Goal: Task Accomplishment & Management: Use online tool/utility

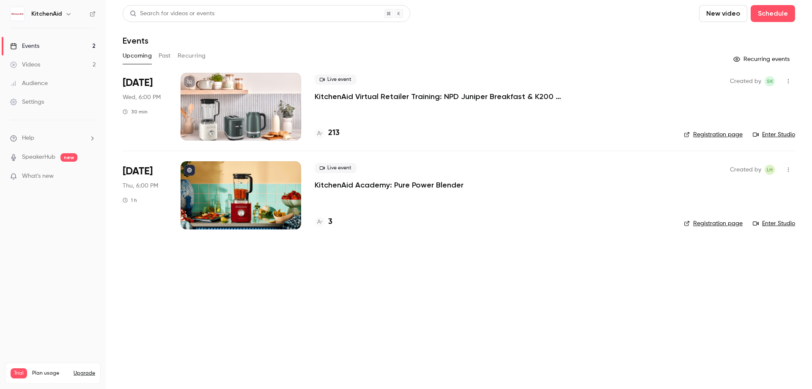
click at [510, 95] on p "KitchenAid Virtual Retailer Training: NPD Juniper Breakfast & K200 Pure Power B…" at bounding box center [442, 96] width 254 height 10
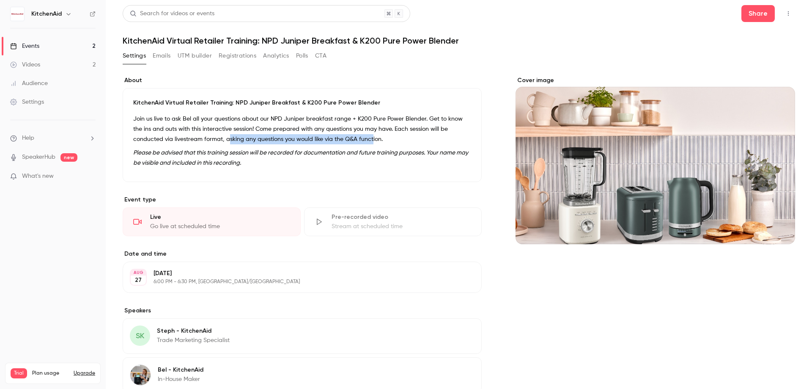
drag, startPoint x: 229, startPoint y: 138, endPoint x: 371, endPoint y: 137, distance: 141.3
click at [371, 137] on p "Join us live to ask Bel all your questions about our NPD Juniper breakfast rang…" at bounding box center [302, 129] width 338 height 30
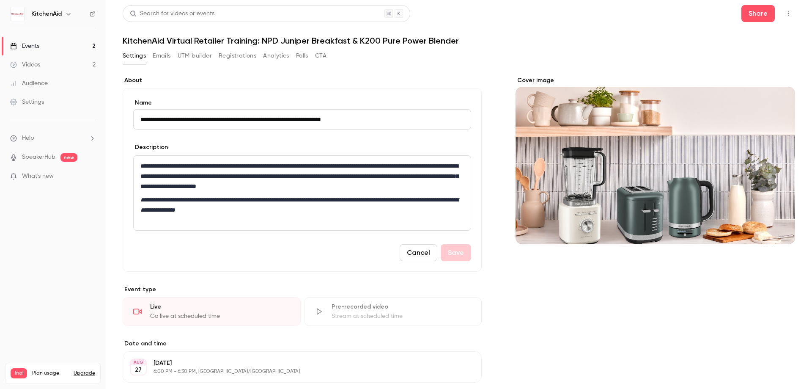
click at [371, 137] on form "**********" at bounding box center [302, 180] width 338 height 162
click at [371, 139] on form "**********" at bounding box center [302, 180] width 338 height 162
click at [594, 65] on div "Settings Emails UTM builder Registrations Analytics Polls CTA" at bounding box center [459, 57] width 673 height 17
click at [636, 302] on div "Cover image" at bounding box center [656, 331] width 280 height 510
click at [786, 10] on button "button" at bounding box center [789, 14] width 14 height 14
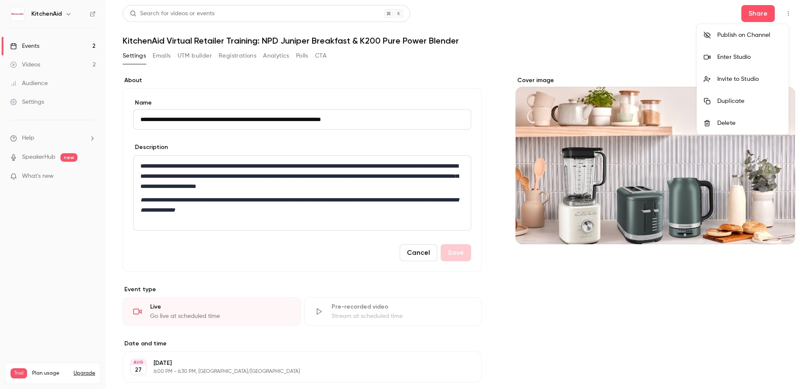
click at [772, 83] on li "Invite to Studio" at bounding box center [742, 79] width 91 height 22
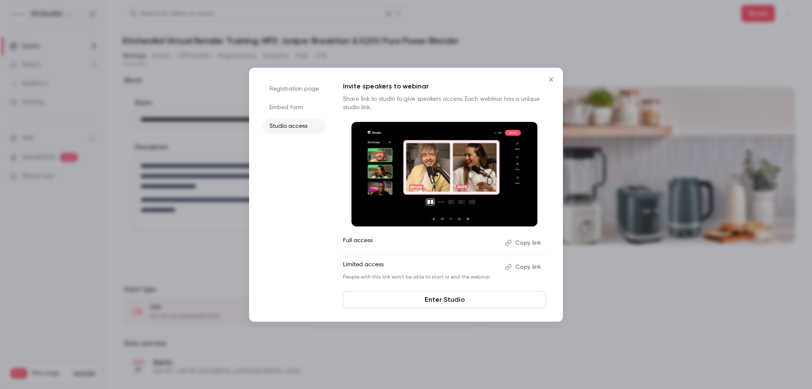
click at [538, 266] on button "Copy link" at bounding box center [524, 267] width 44 height 14
click at [495, 300] on link "Enter Studio" at bounding box center [444, 299] width 203 height 17
click at [551, 81] on icon "Close" at bounding box center [551, 79] width 10 height 7
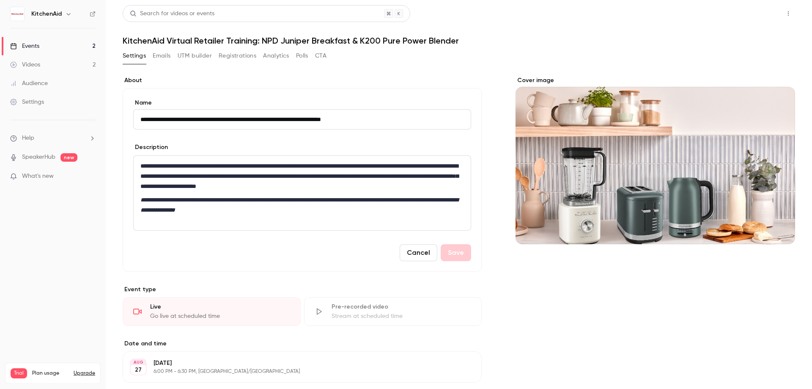
click at [764, 16] on button "Share" at bounding box center [758, 13] width 33 height 17
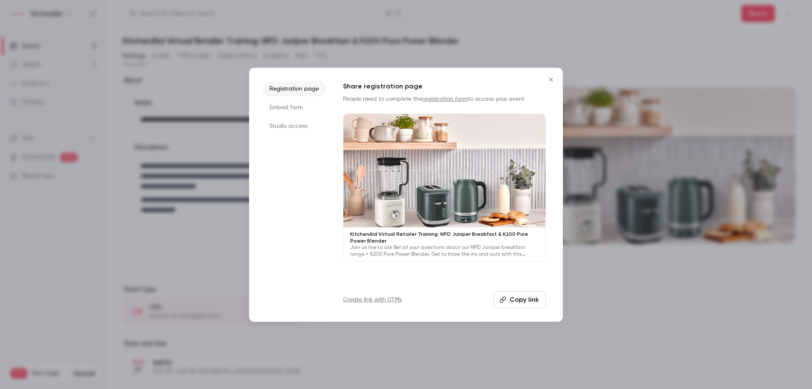
click at [288, 126] on li "Studio access" at bounding box center [294, 125] width 63 height 15
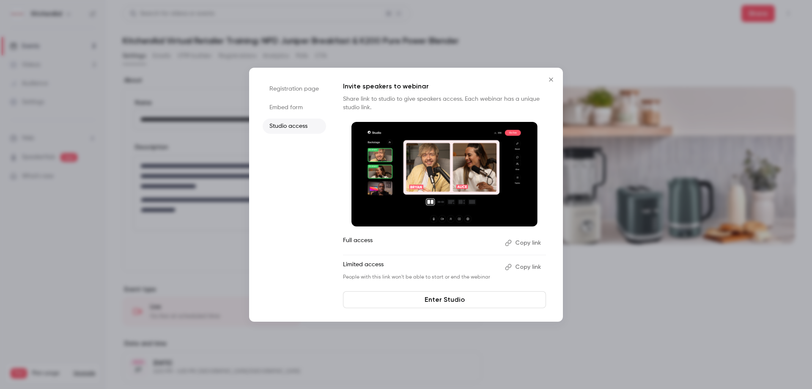
click at [534, 270] on button "Copy link" at bounding box center [524, 267] width 44 height 14
click at [643, 315] on div at bounding box center [406, 194] width 812 height 389
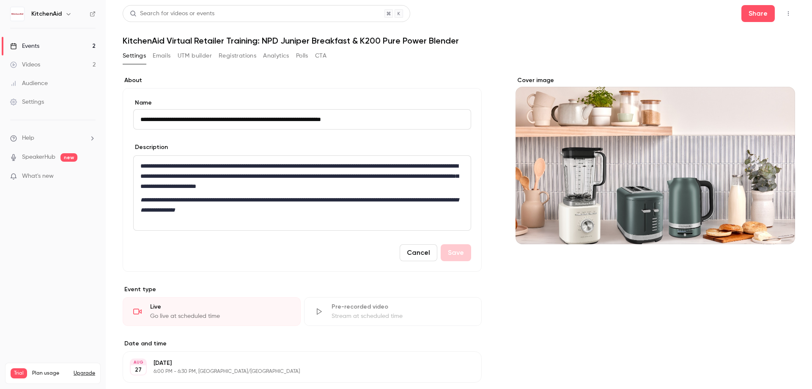
click at [412, 253] on button "Cancel" at bounding box center [419, 252] width 38 height 17
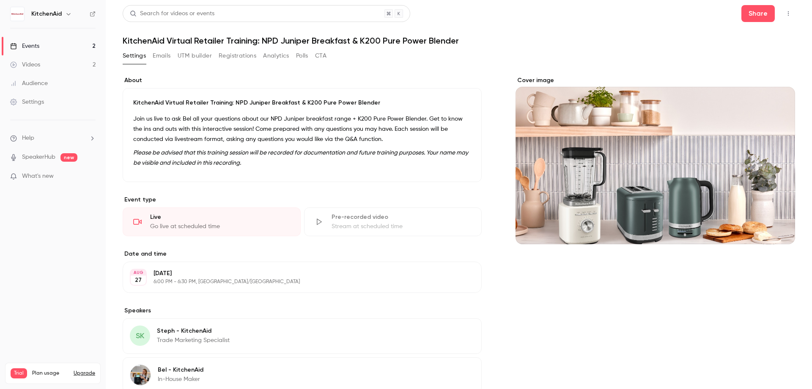
click at [783, 17] on button "button" at bounding box center [789, 14] width 14 height 14
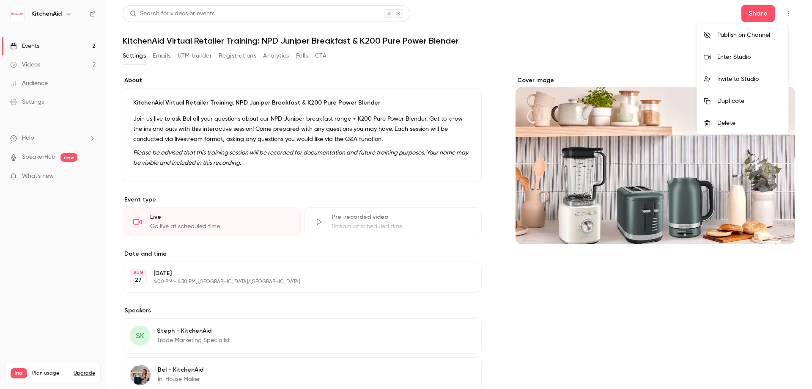
click at [764, 13] on div at bounding box center [406, 194] width 812 height 389
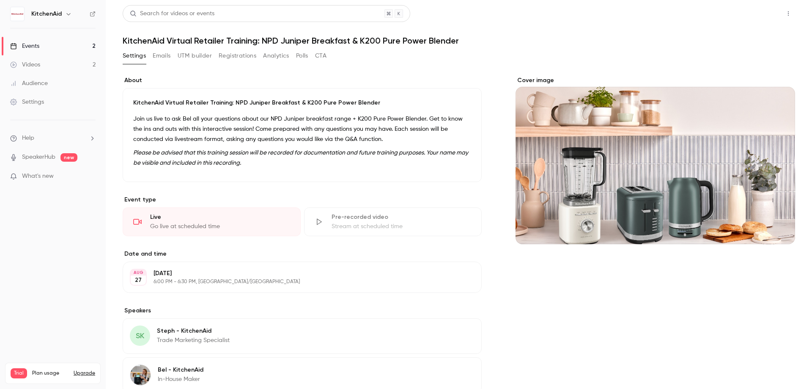
click at [755, 13] on button "Share" at bounding box center [758, 13] width 33 height 17
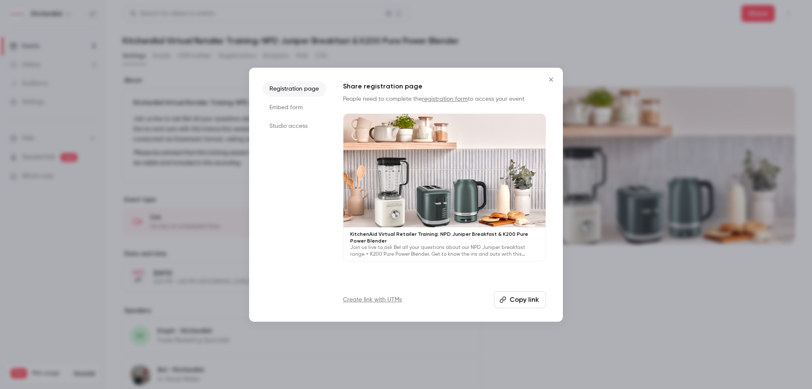
click at [290, 122] on li "Studio access" at bounding box center [294, 125] width 63 height 15
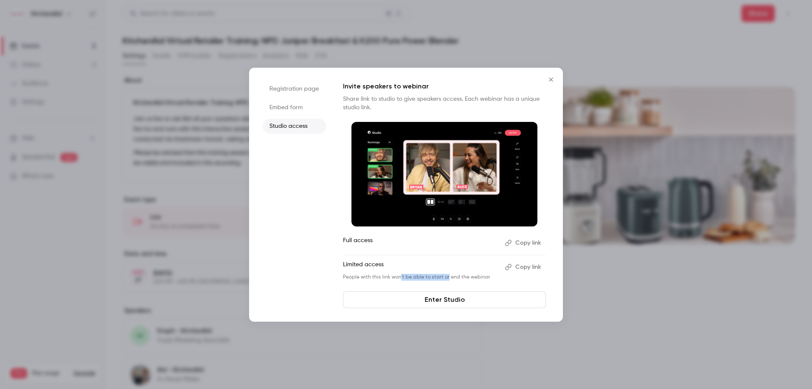
drag, startPoint x: 399, startPoint y: 279, endPoint x: 453, endPoint y: 279, distance: 53.3
click at [453, 279] on p "People with this link won't be able to start or end the webinar" at bounding box center [420, 277] width 155 height 7
click at [527, 267] on button "Copy link" at bounding box center [524, 267] width 44 height 14
click at [548, 80] on icon "Close" at bounding box center [551, 79] width 10 height 7
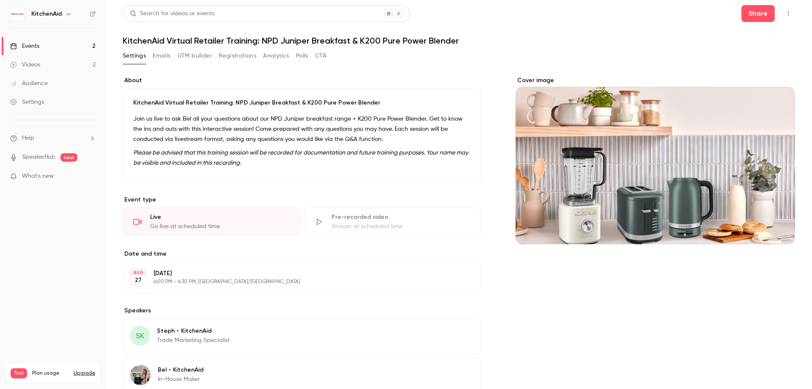
click at [233, 59] on button "Registrations" at bounding box center [238, 56] width 38 height 14
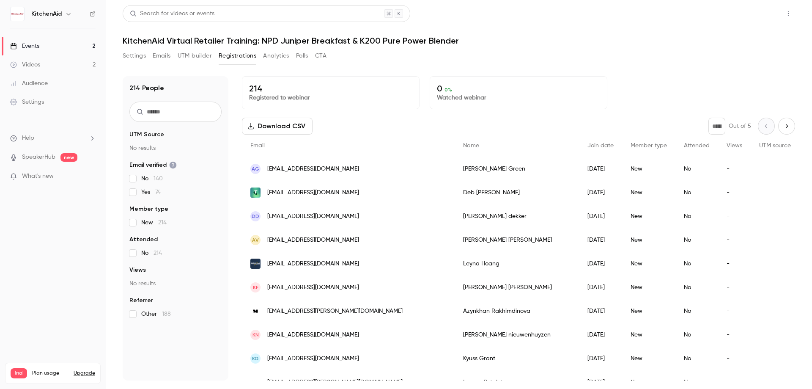
click at [765, 13] on button "Share" at bounding box center [758, 13] width 33 height 17
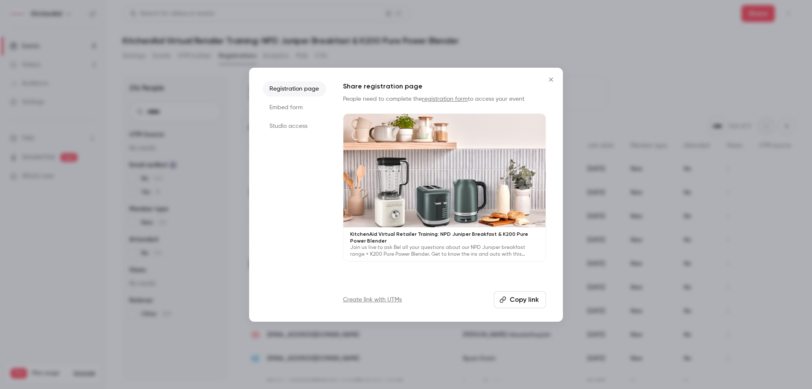
click at [520, 305] on button "Copy link" at bounding box center [520, 299] width 52 height 17
click at [549, 81] on icon "Close" at bounding box center [551, 79] width 4 height 4
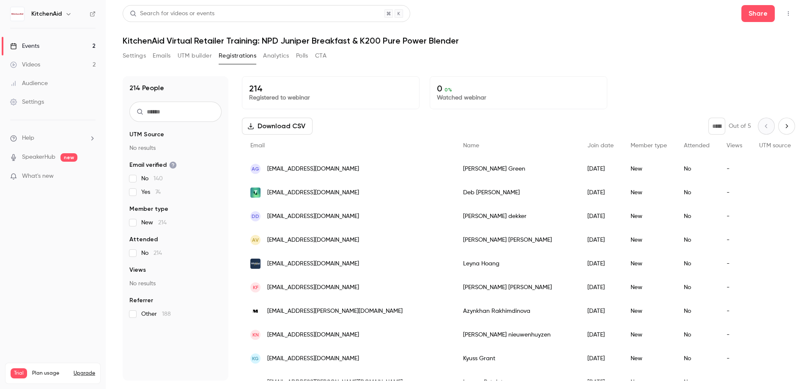
click at [782, 124] on icon "Next page" at bounding box center [786, 126] width 9 height 7
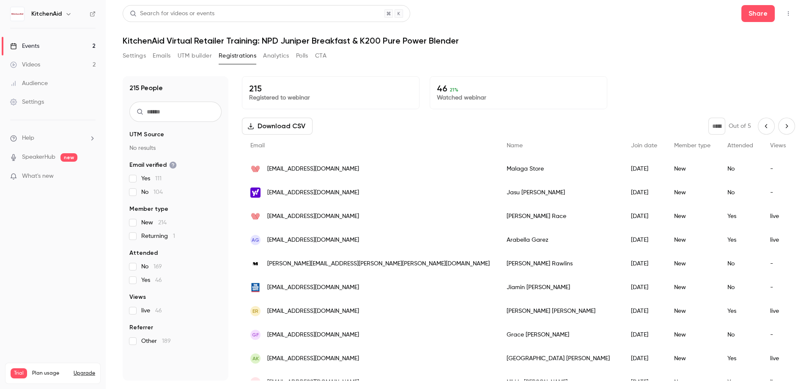
click at [783, 129] on icon "Next page" at bounding box center [786, 126] width 9 height 7
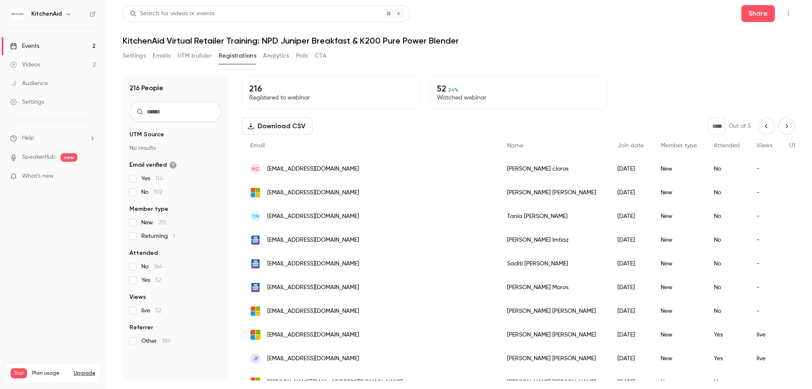
click at [782, 126] on icon "Next page" at bounding box center [786, 126] width 9 height 7
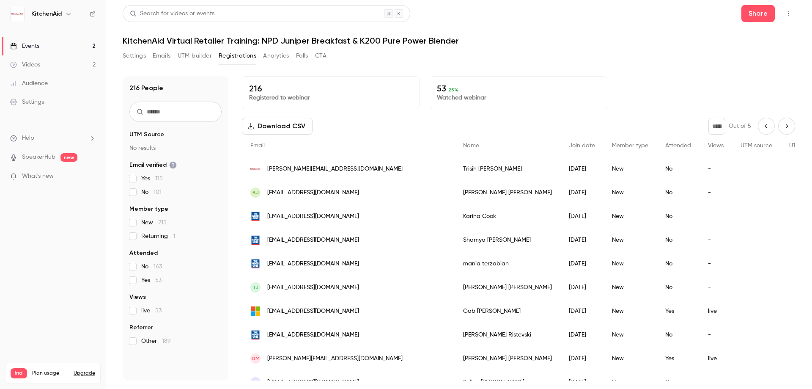
click at [782, 127] on icon "Next page" at bounding box center [786, 126] width 9 height 7
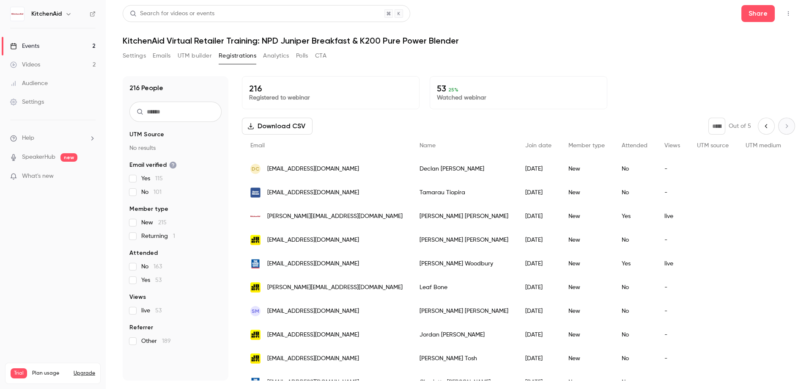
click at [769, 127] on div "* Out of 5" at bounding box center [752, 126] width 87 height 17
click at [762, 127] on icon "Previous page" at bounding box center [766, 126] width 9 height 7
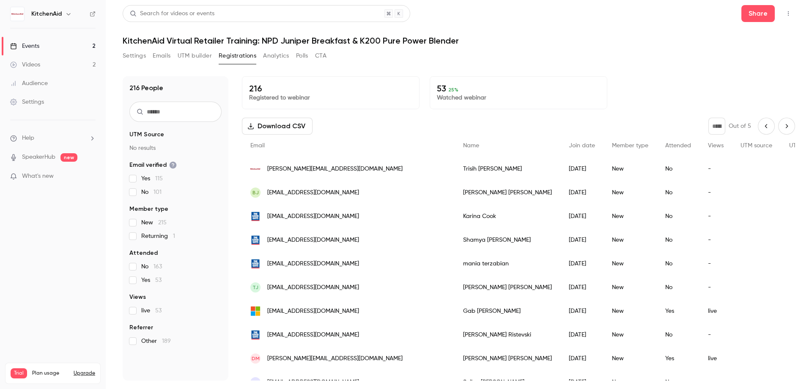
click at [762, 127] on icon "Previous page" at bounding box center [766, 126] width 9 height 7
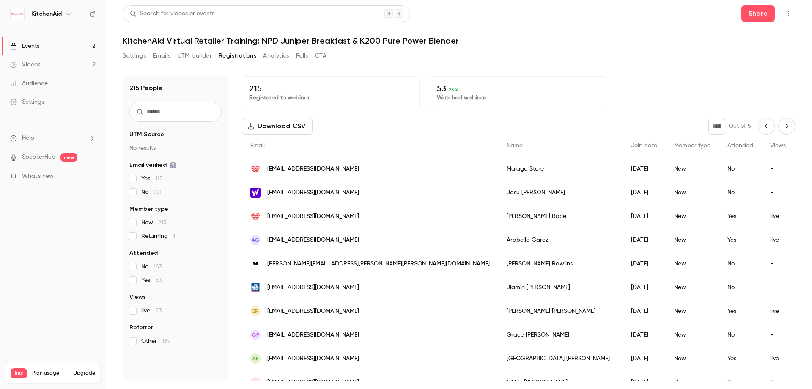
click at [762, 127] on icon "Previous page" at bounding box center [766, 126] width 9 height 7
type input "*"
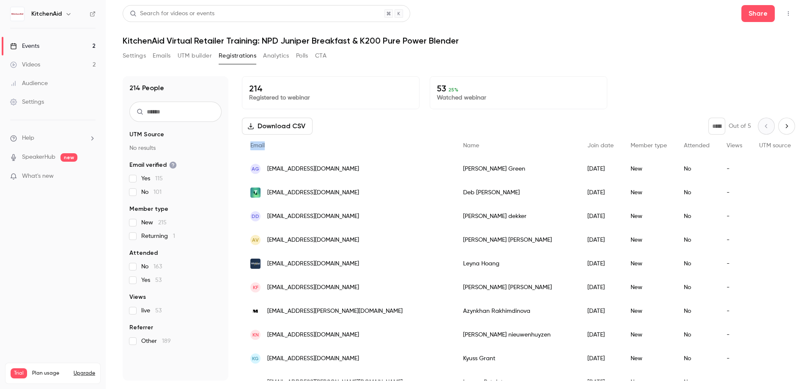
click at [761, 127] on div "* Out of 5" at bounding box center [752, 126] width 87 height 17
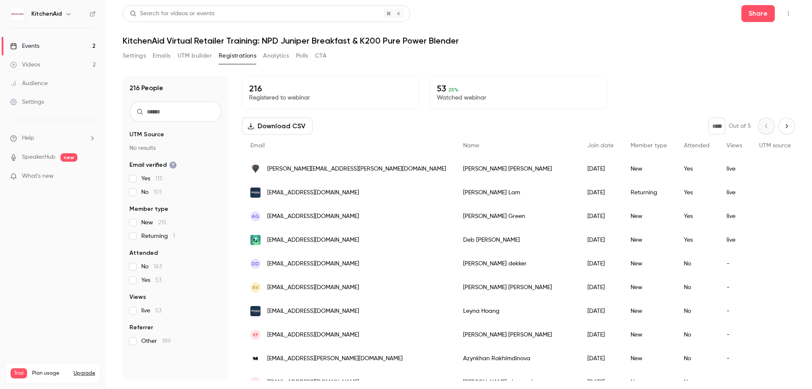
click at [574, 88] on p "53 25 %" at bounding box center [518, 88] width 163 height 10
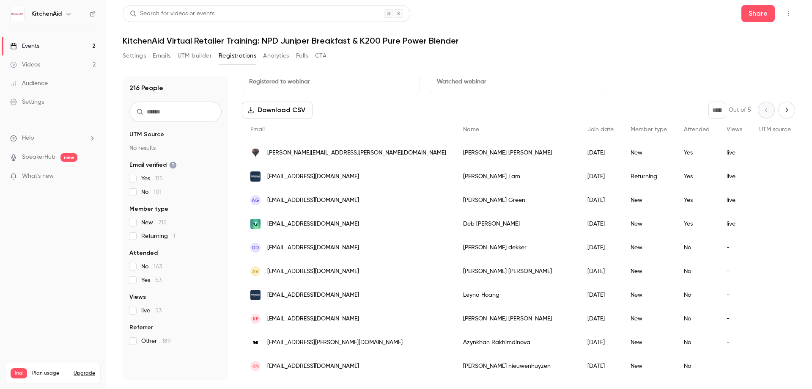
scroll to position [42, 0]
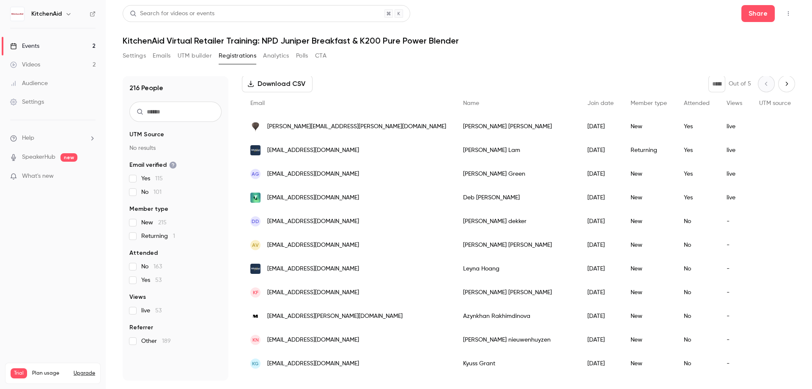
click at [176, 107] on input "text" at bounding box center [175, 112] width 92 height 20
type input "*****"
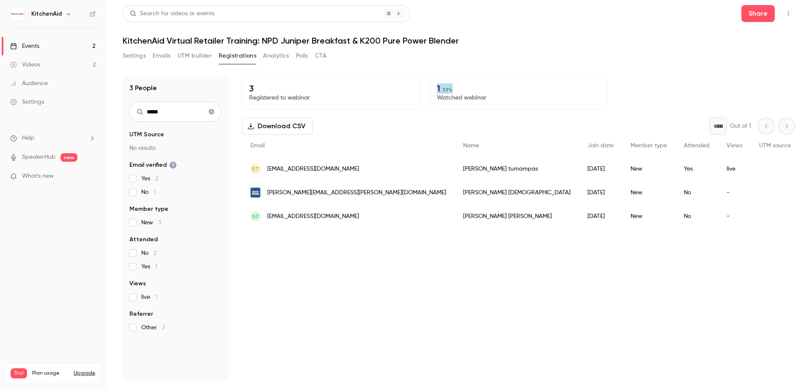
drag, startPoint x: 435, startPoint y: 90, endPoint x: 482, endPoint y: 90, distance: 46.5
click at [482, 90] on div "1 33 % Watched webinar" at bounding box center [519, 92] width 178 height 33
click at [507, 99] on p "Watched webinar" at bounding box center [518, 97] width 163 height 8
click at [436, 80] on div "1 33 % Watched webinar" at bounding box center [519, 92] width 178 height 33
click at [443, 94] on p "Watched webinar" at bounding box center [518, 97] width 163 height 8
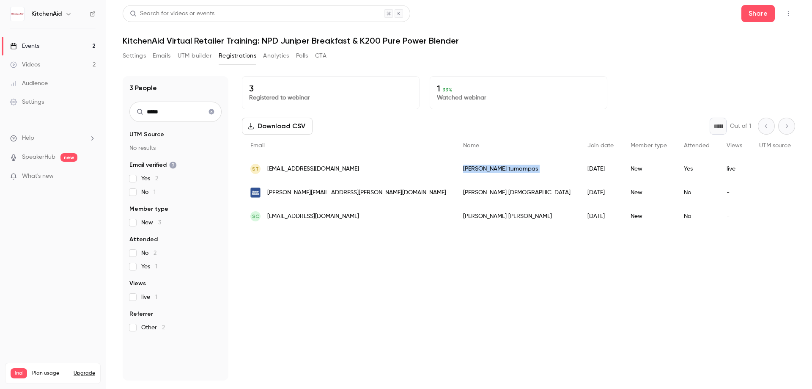
drag, startPoint x: 378, startPoint y: 167, endPoint x: 439, endPoint y: 171, distance: 61.1
click at [439, 171] on div "st [EMAIL_ADDRESS][DOMAIN_NAME] [PERSON_NAME] tumampas [DATE] New Yes live" at bounding box center [651, 169] width 819 height 24
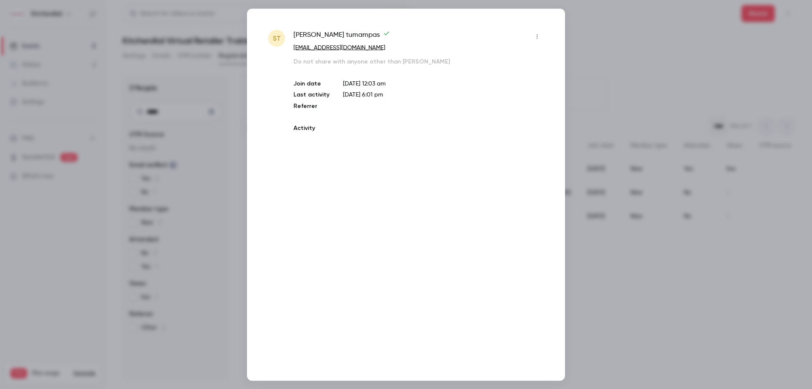
click at [439, 171] on div "st [PERSON_NAME] tumampas [EMAIL_ADDRESS][DOMAIN_NAME] Do not share with anyone…" at bounding box center [406, 194] width 318 height 372
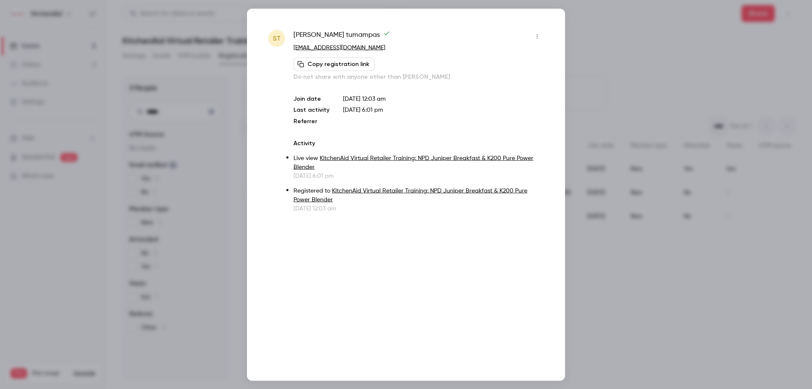
click at [604, 41] on div at bounding box center [406, 194] width 812 height 389
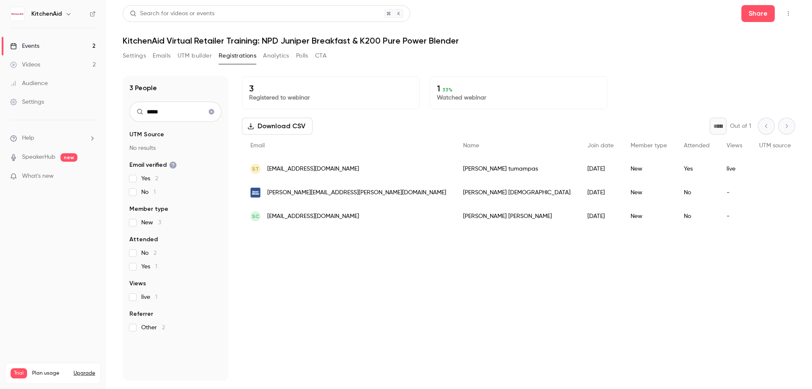
drag, startPoint x: 431, startPoint y: 169, endPoint x: 380, endPoint y: 167, distance: 51.2
click at [455, 167] on div "[PERSON_NAME] tumampas" at bounding box center [517, 169] width 124 height 24
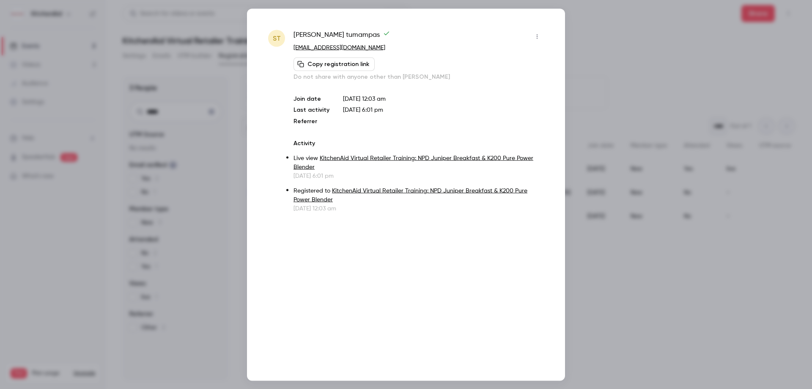
copy div "[PERSON_NAME] tumampas"
drag, startPoint x: 347, startPoint y: 35, endPoint x: 294, endPoint y: 36, distance: 53.7
click at [294, 36] on span "[PERSON_NAME] tumampas" at bounding box center [342, 37] width 96 height 14
copy span "[PERSON_NAME] tumampas"
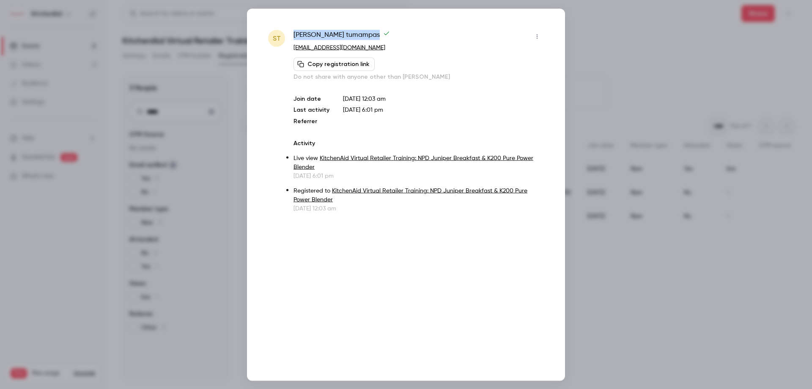
click at [348, 62] on button "Copy registration link" at bounding box center [334, 64] width 81 height 14
drag, startPoint x: 365, startPoint y: 44, endPoint x: 361, endPoint y: 47, distance: 4.7
click at [361, 47] on p "[EMAIL_ADDRESS][DOMAIN_NAME]" at bounding box center [419, 47] width 250 height 9
click at [538, 36] on icon "button" at bounding box center [537, 36] width 7 height 6
drag, startPoint x: 331, startPoint y: 48, endPoint x: 318, endPoint y: 47, distance: 13.6
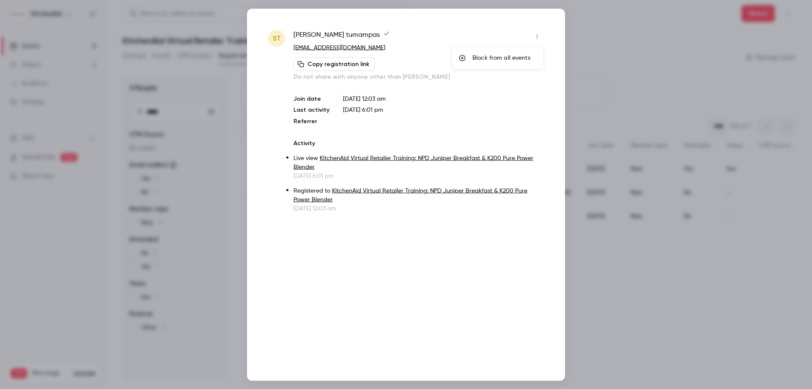
click at [318, 47] on div at bounding box center [406, 194] width 812 height 389
click at [315, 48] on link "[EMAIL_ADDRESS][DOMAIN_NAME]" at bounding box center [340, 47] width 92 height 6
drag, startPoint x: 364, startPoint y: 52, endPoint x: 293, endPoint y: 49, distance: 70.7
click at [293, 49] on div "st [PERSON_NAME] tumampas [EMAIL_ADDRESS][DOMAIN_NAME] Copy registration link D…" at bounding box center [406, 121] width 276 height 183
copy div "[EMAIL_ADDRESS][DOMAIN_NAME] Copy registration link"
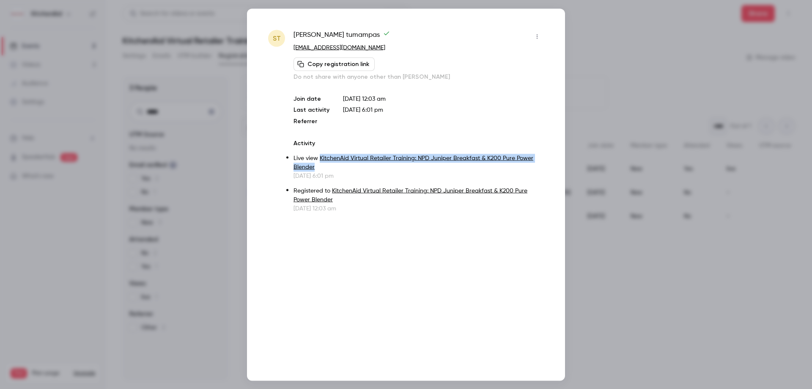
drag, startPoint x: 334, startPoint y: 168, endPoint x: 320, endPoint y: 159, distance: 16.0
click at [320, 159] on p "Live view KitchenAid Virtual Retailer Training: NPD Juniper Breakfast & K200 Pu…" at bounding box center [419, 163] width 250 height 18
copy link "KitchenAid Virtual Retailer Training: NPD Juniper Breakfast & K200 Pure Power B…"
drag, startPoint x: 613, startPoint y: 37, endPoint x: 613, endPoint y: 58, distance: 21.2
click at [613, 37] on div at bounding box center [406, 194] width 812 height 389
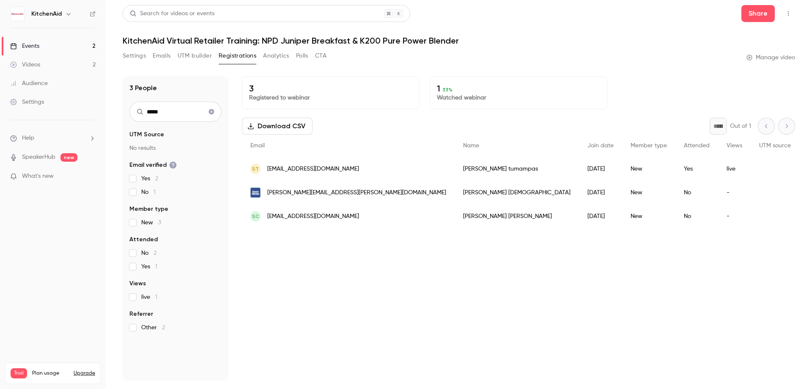
click at [165, 54] on button "Emails" at bounding box center [162, 56] width 18 height 14
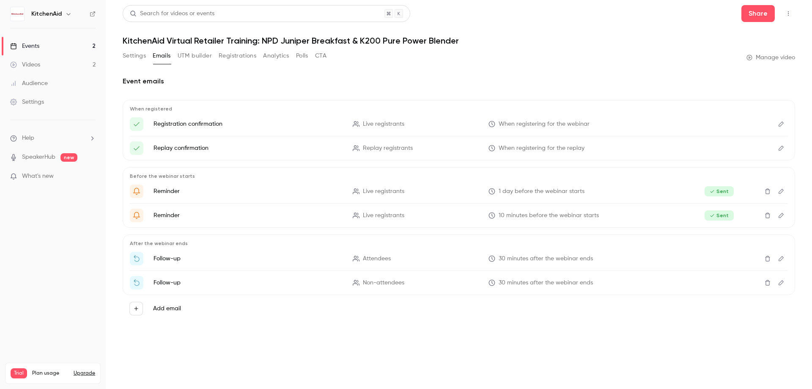
click at [76, 41] on link "Events 2" at bounding box center [53, 46] width 106 height 19
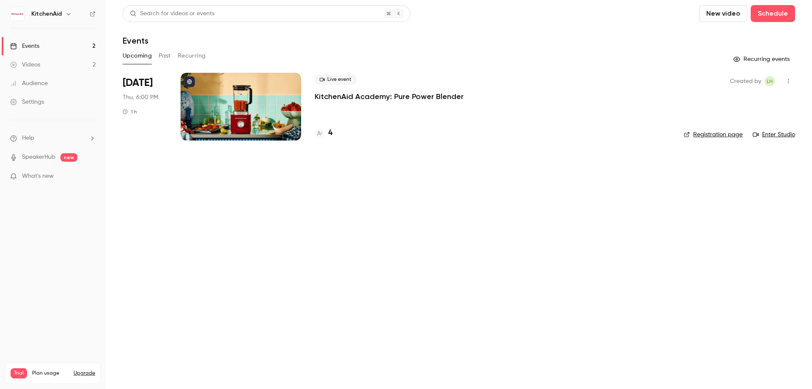
click at [162, 53] on button "Past" at bounding box center [165, 56] width 12 height 14
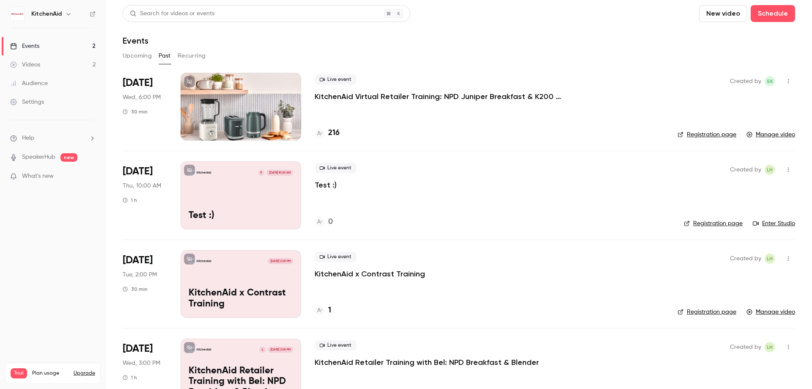
click at [500, 110] on div "Live event KitchenAid Virtual Retailer Training: NPD Juniper Breakfast & K200 P…" at bounding box center [489, 107] width 349 height 68
click at [480, 92] on p "KitchenAid Virtual Retailer Training: NPD Juniper Breakfast & K200 Pure Power B…" at bounding box center [442, 96] width 254 height 10
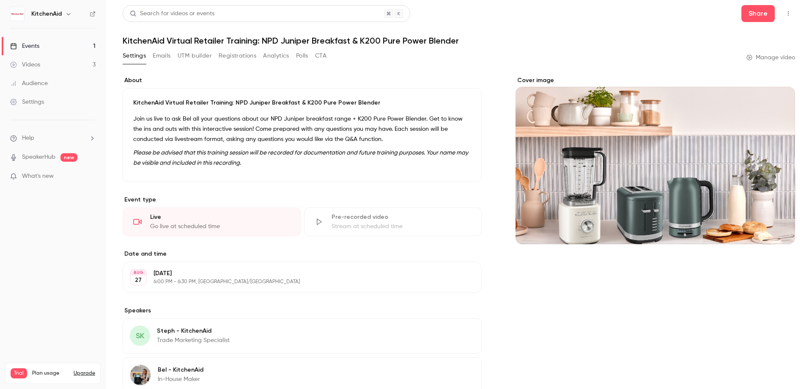
click at [272, 56] on button "Analytics" at bounding box center [276, 56] width 26 height 14
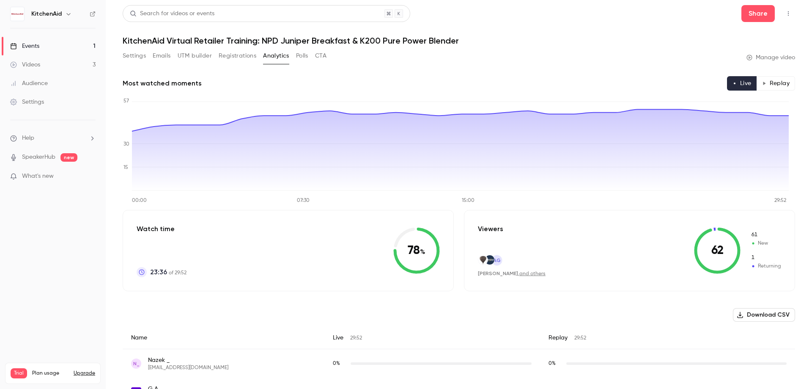
click at [301, 56] on button "Polls" at bounding box center [302, 56] width 12 height 14
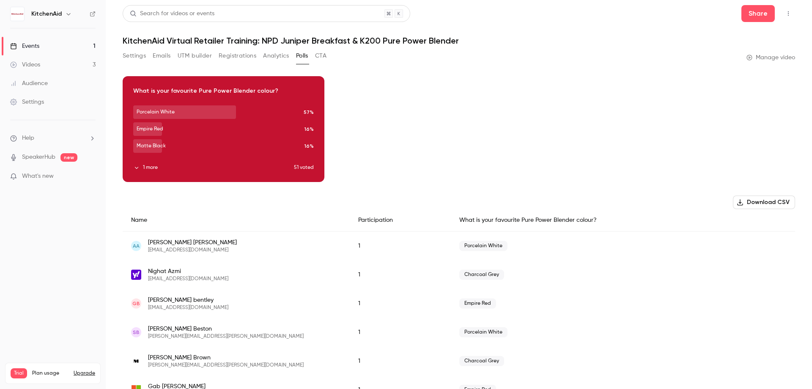
click at [329, 56] on div "Settings Emails UTM builder Registrations Analytics Polls CTA Manage video" at bounding box center [459, 57] width 673 height 17
click at [322, 55] on button "CTA" at bounding box center [320, 56] width 11 height 14
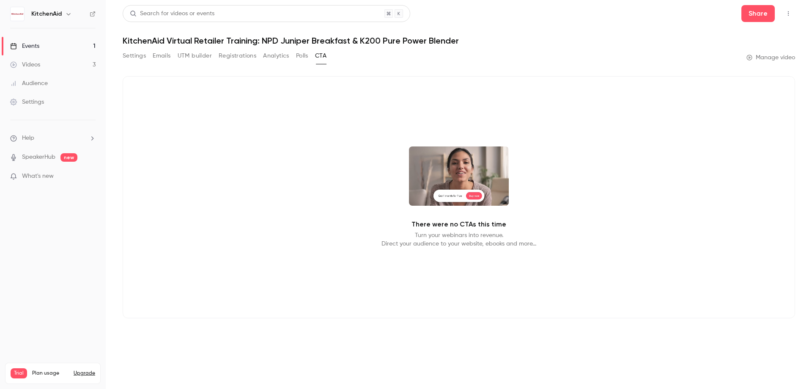
click at [134, 58] on button "Settings" at bounding box center [134, 56] width 23 height 14
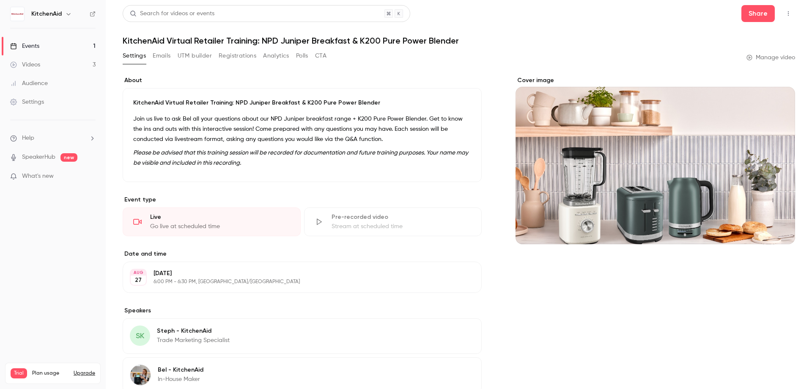
click at [90, 41] on link "Events 1" at bounding box center [53, 46] width 106 height 19
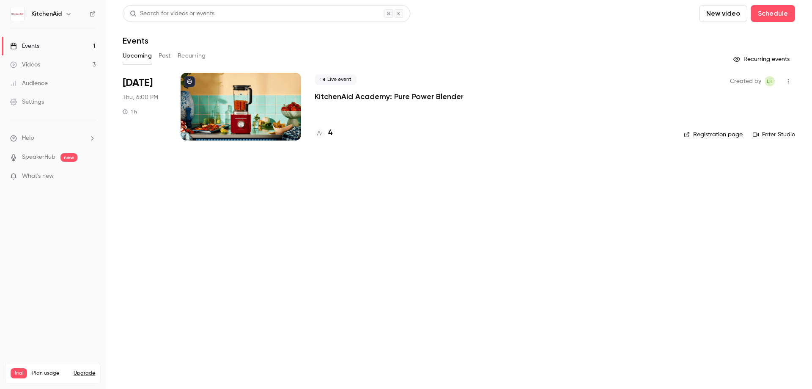
click at [169, 57] on button "Past" at bounding box center [165, 56] width 12 height 14
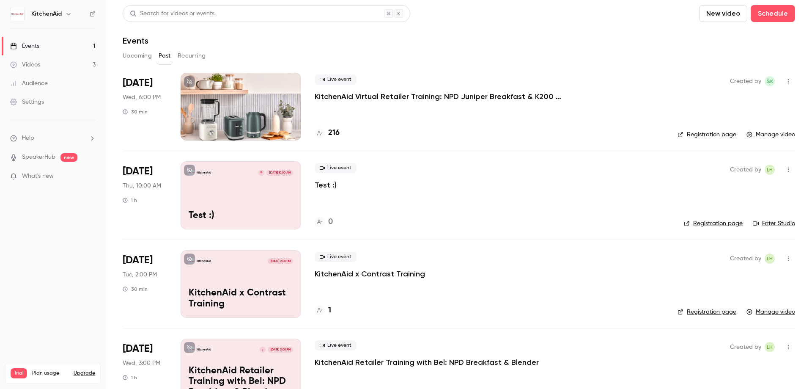
click at [772, 134] on link "Manage video" at bounding box center [771, 134] width 49 height 8
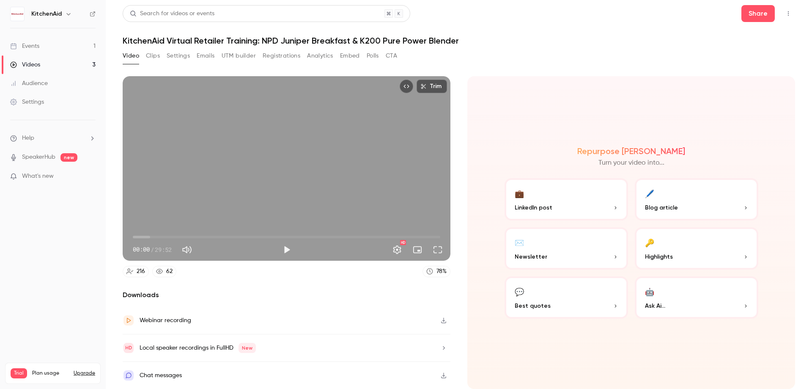
click at [566, 313] on button "💬 Best quotes" at bounding box center [567, 297] width 124 height 42
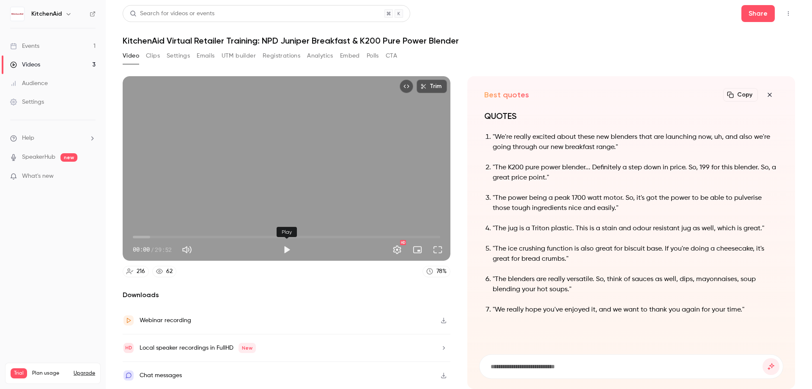
click at [287, 247] on button "Play" at bounding box center [286, 249] width 17 height 17
click at [269, 161] on div "Trim 00:17 00:17 / 29:52 HD" at bounding box center [287, 168] width 328 height 184
type input "**"
